Goal: Task Accomplishment & Management: Manage account settings

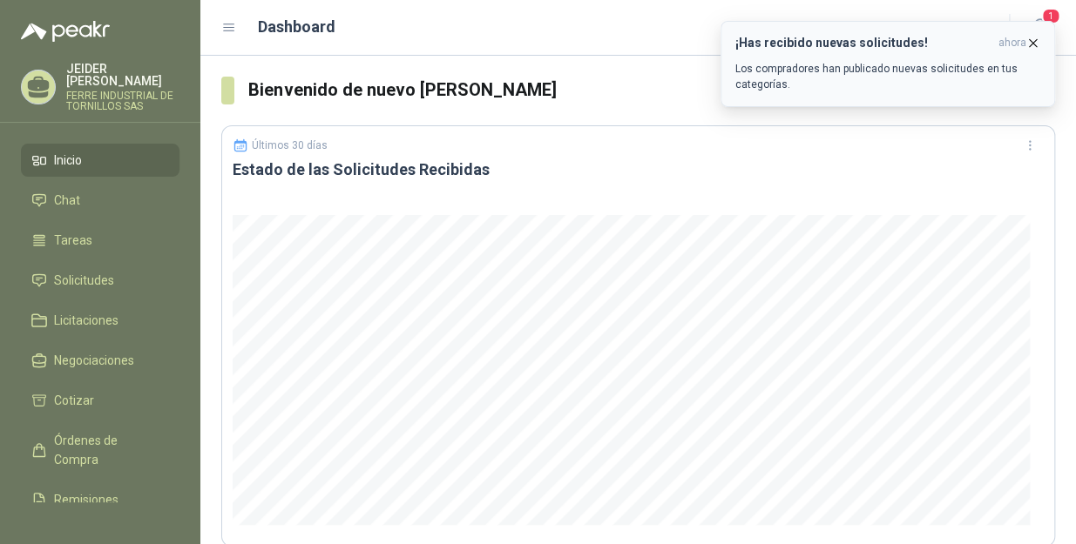
click at [1037, 44] on icon "button" at bounding box center [1032, 43] width 15 height 15
click at [1033, 41] on icon "button" at bounding box center [1032, 43] width 15 height 15
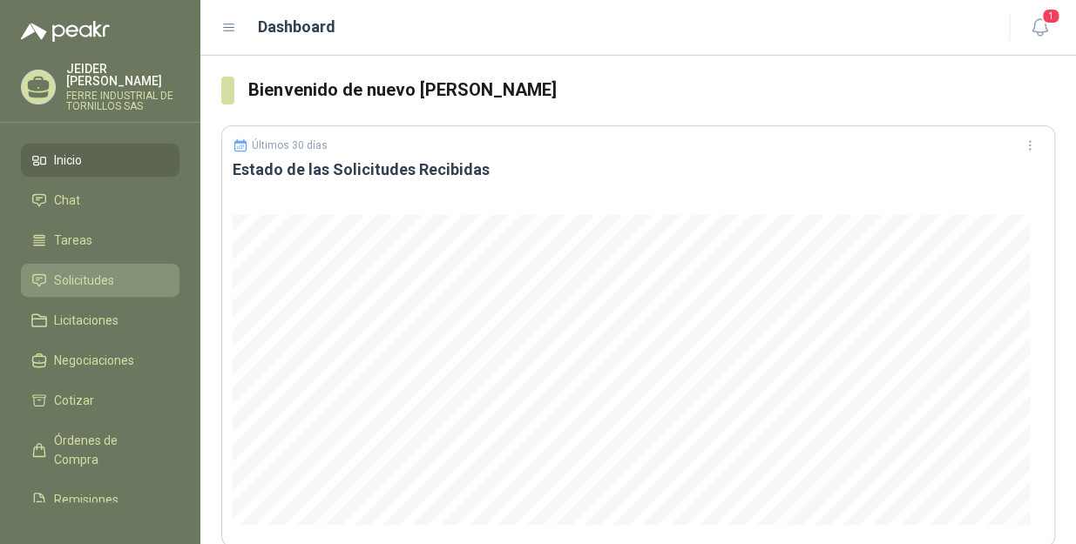
click at [115, 264] on link "Solicitudes" at bounding box center [100, 280] width 159 height 33
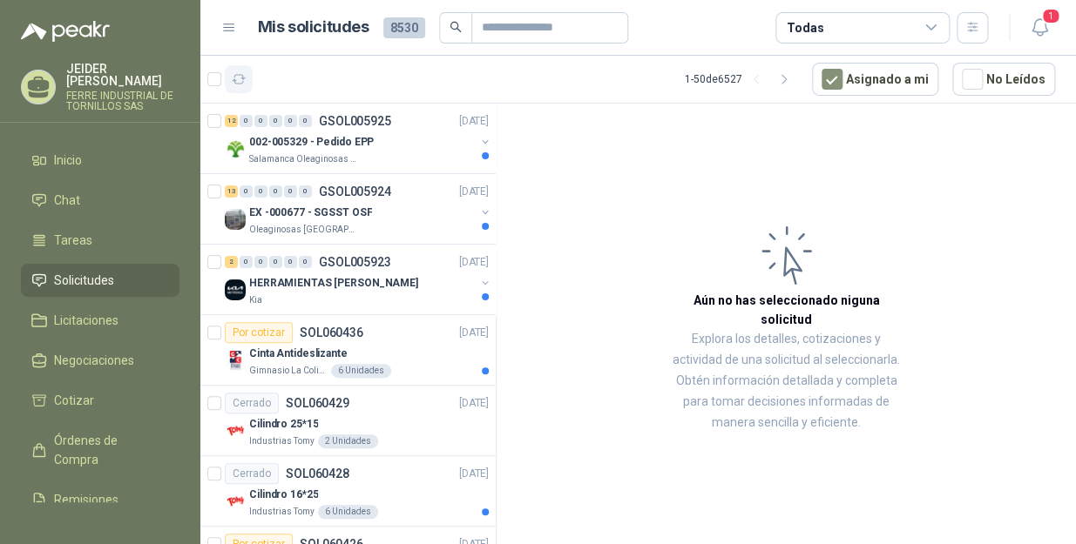
click at [235, 85] on icon "button" at bounding box center [239, 79] width 15 height 15
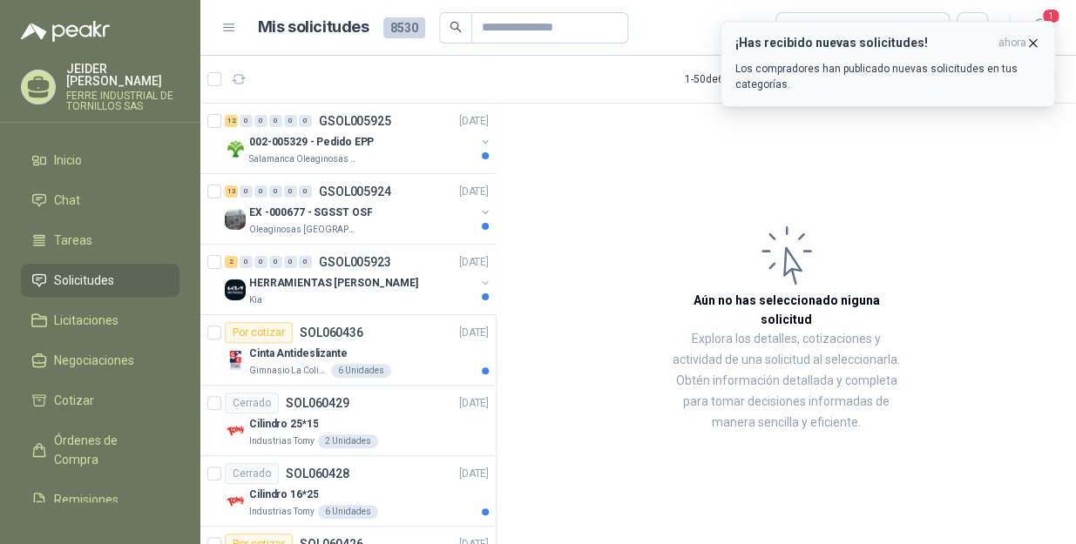
click at [1041, 44] on button "¡Has recibido nuevas solicitudes! ahora Los compradores han publicado nuevas so…" at bounding box center [887, 64] width 334 height 86
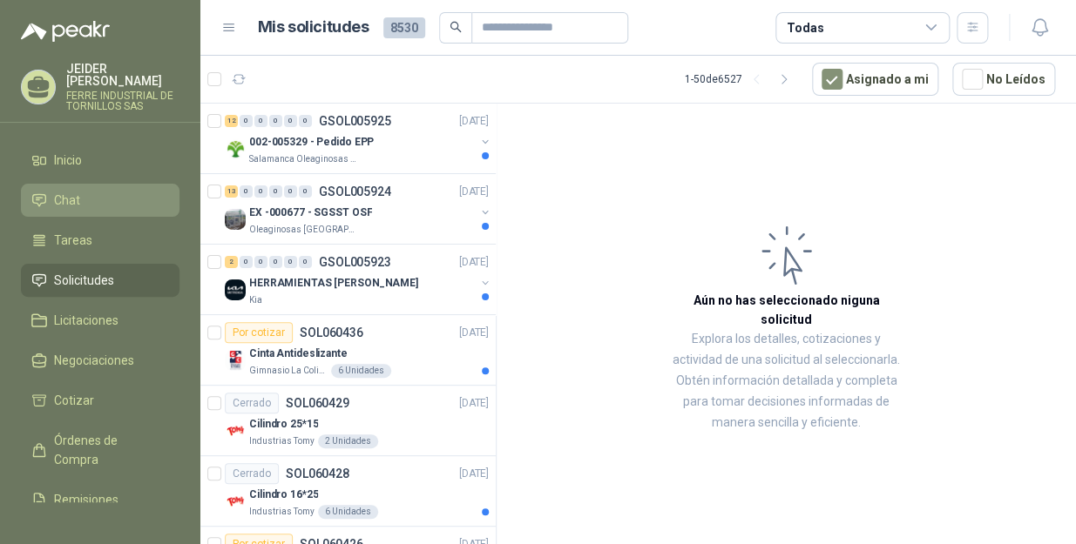
click at [93, 191] on li "Chat" at bounding box center [100, 200] width 138 height 19
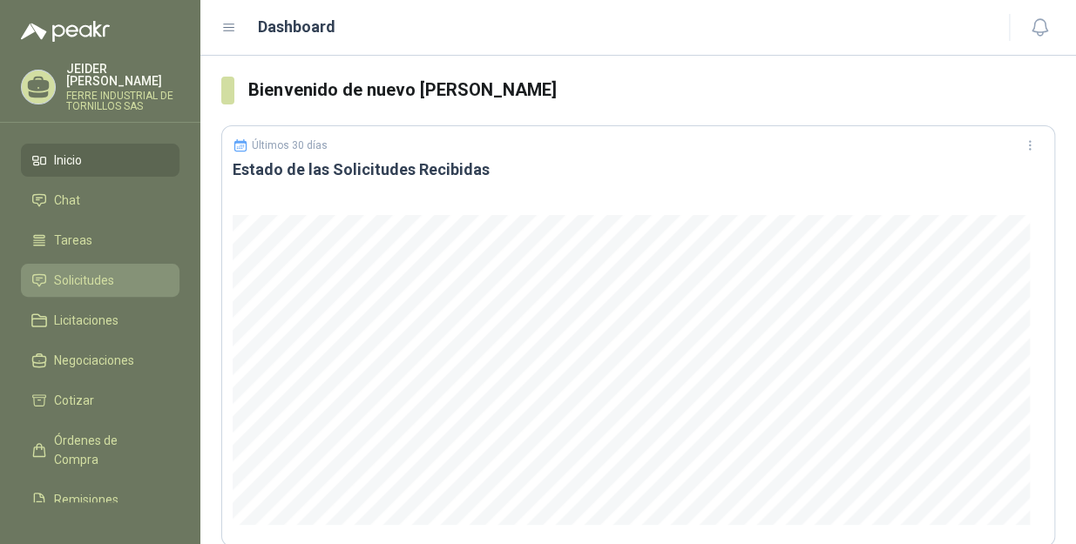
click at [84, 274] on span "Solicitudes" at bounding box center [84, 280] width 60 height 19
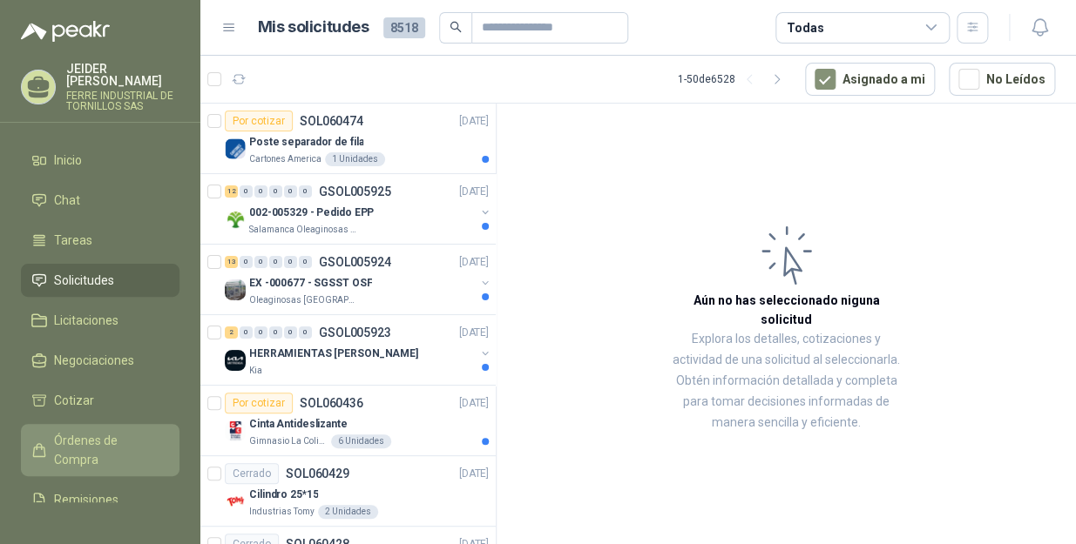
click at [94, 435] on span "Órdenes de Compra" at bounding box center [108, 450] width 109 height 38
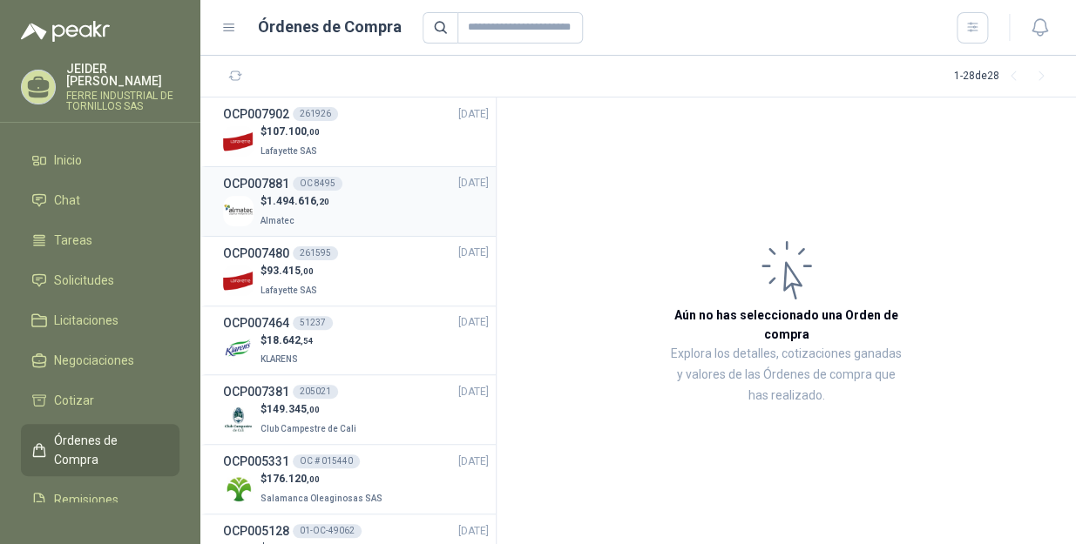
click at [316, 220] on p "Almatec" at bounding box center [294, 219] width 69 height 19
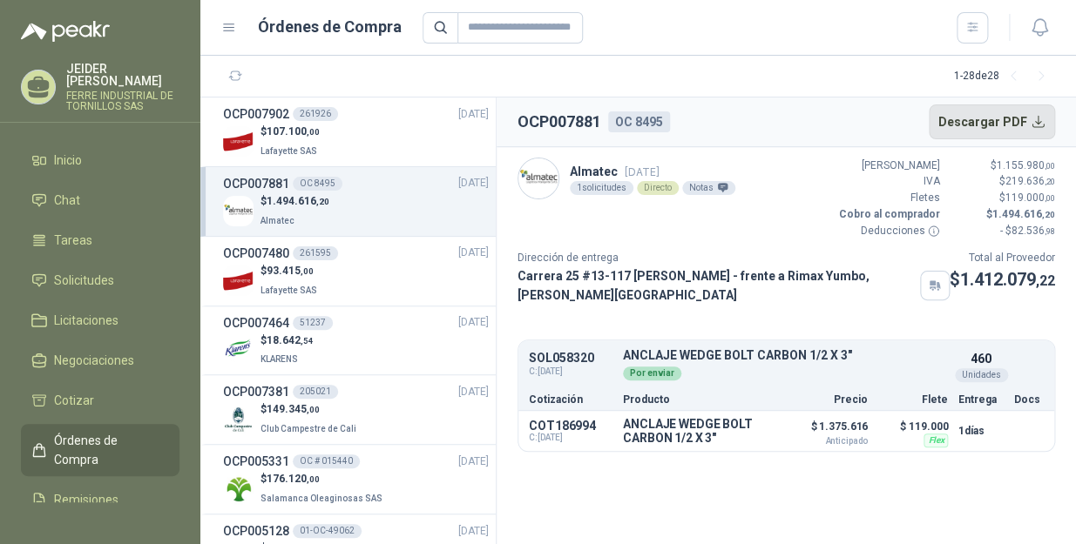
click at [1037, 116] on button "Descargar PDF" at bounding box center [992, 122] width 127 height 35
click at [86, 165] on ul "Inicio Chat Tareas Solicitudes Licitaciones Negociaciones Cotizar Órdenes de Co…" at bounding box center [100, 323] width 200 height 359
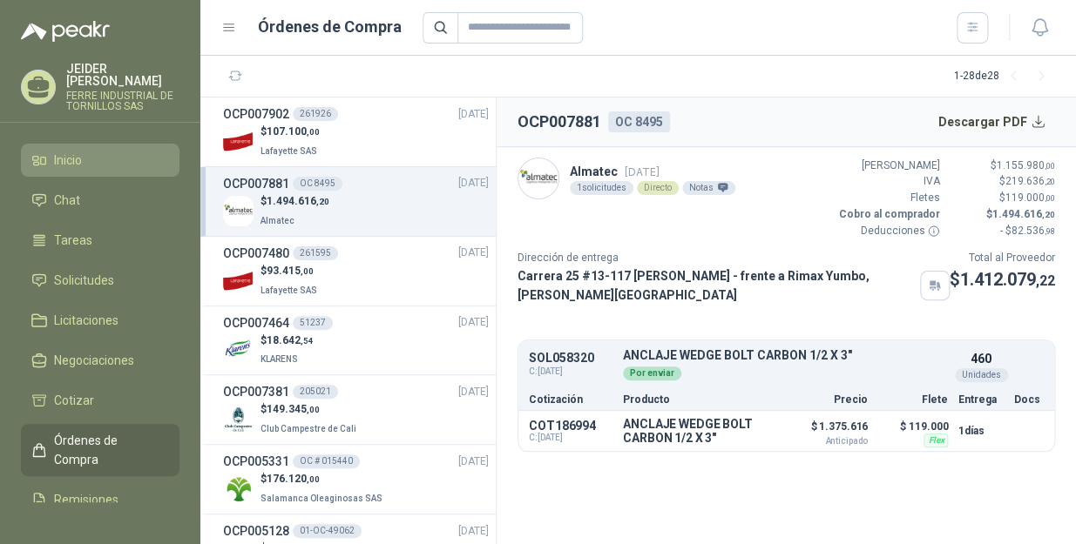
click at [84, 158] on link "Inicio" at bounding box center [100, 160] width 159 height 33
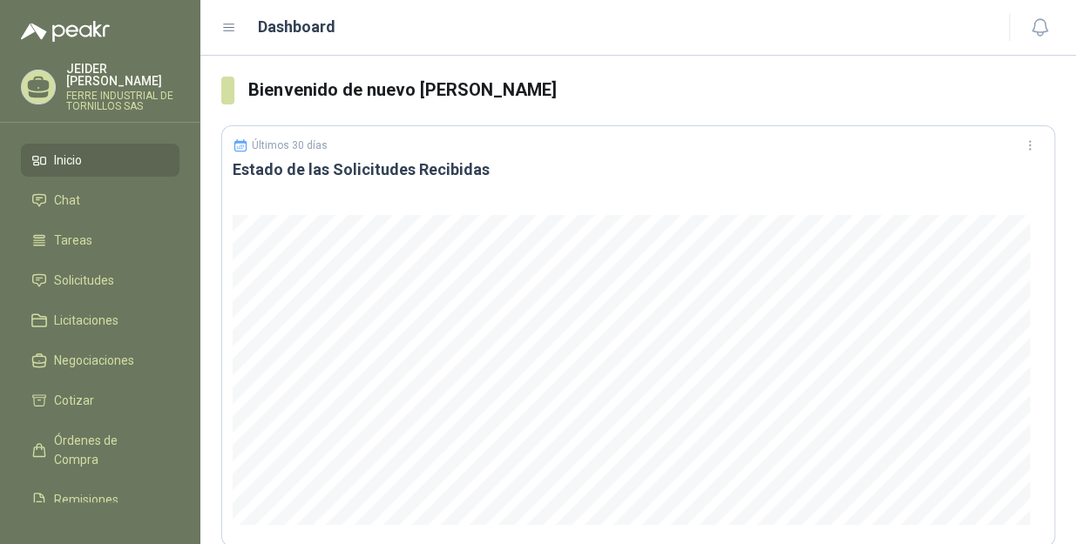
click at [61, 161] on link "Inicio" at bounding box center [100, 160] width 159 height 33
click at [51, 272] on li "Solicitudes" at bounding box center [100, 280] width 138 height 19
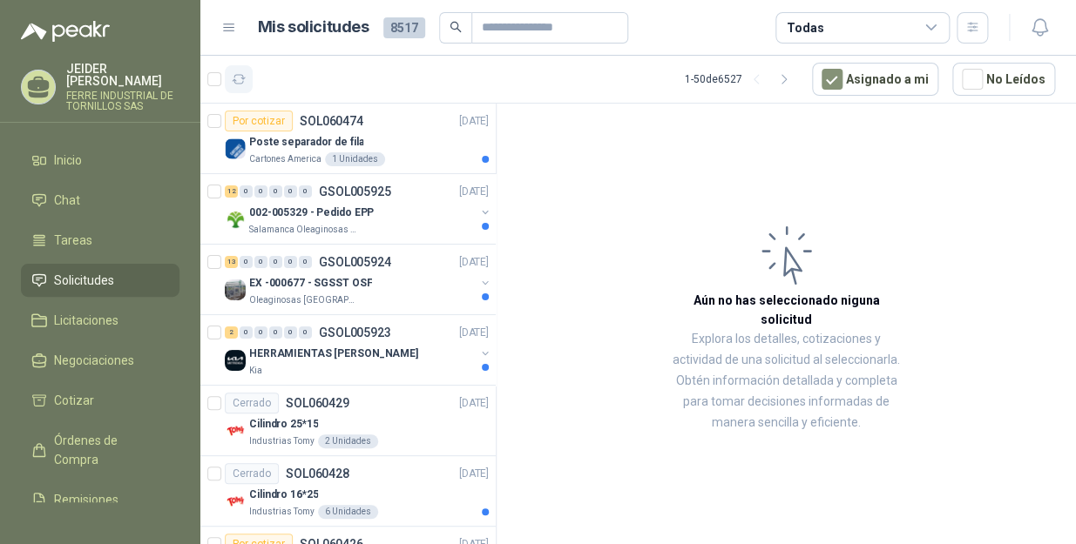
click at [240, 80] on icon "button" at bounding box center [239, 79] width 15 height 15
click at [408, 281] on div "EX -000677 - SGSST OSF" at bounding box center [362, 283] width 226 height 21
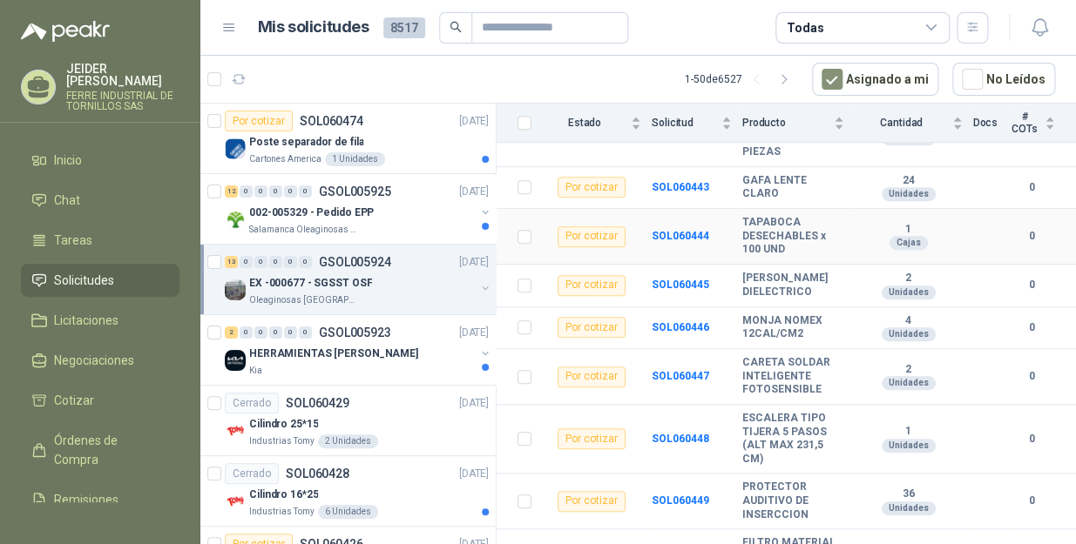
scroll to position [463, 0]
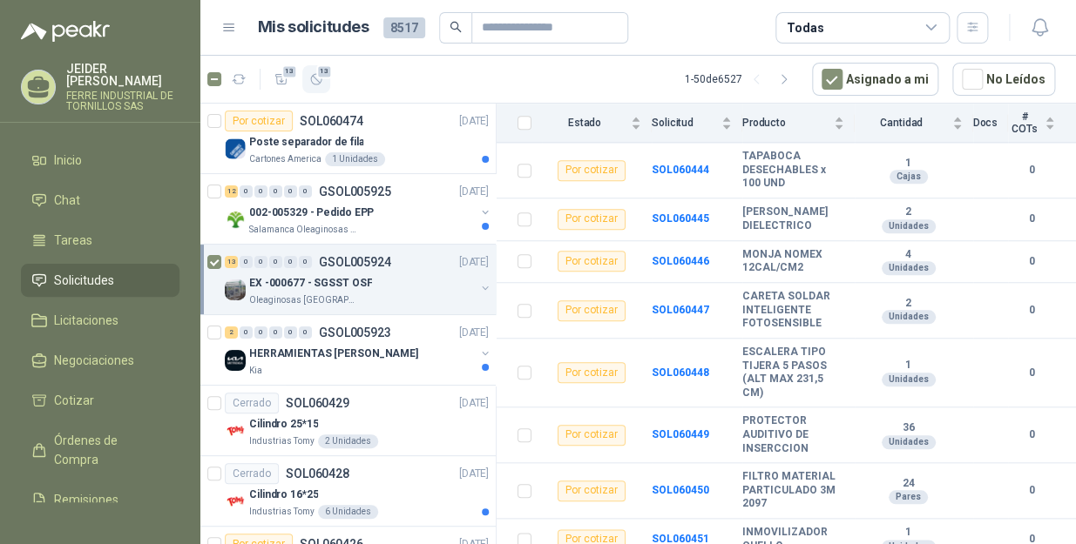
click at [320, 73] on span "13" at bounding box center [324, 71] width 17 height 14
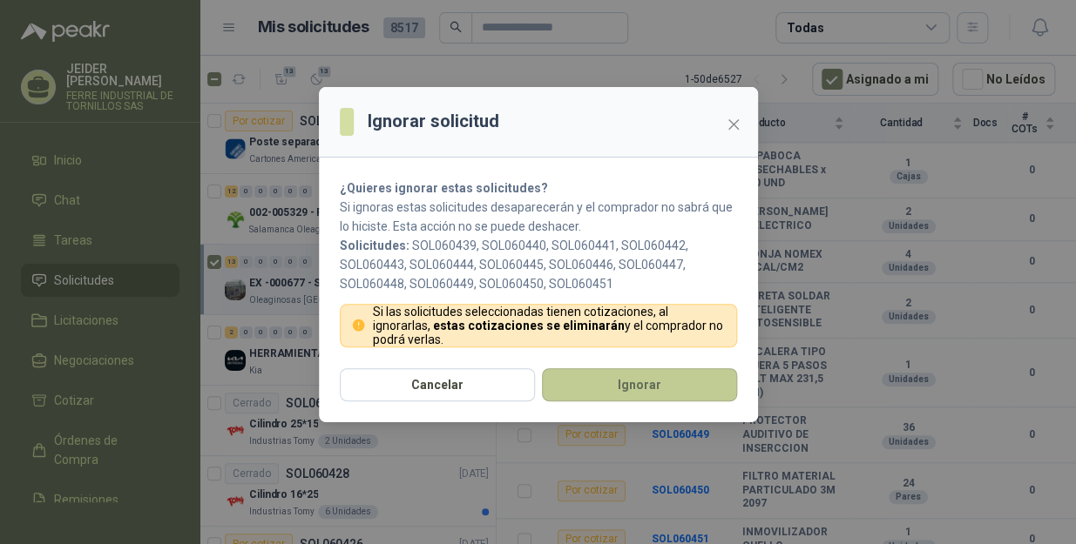
click at [592, 382] on button "Ignorar" at bounding box center [639, 384] width 195 height 33
